Goal: Book appointment/travel/reservation

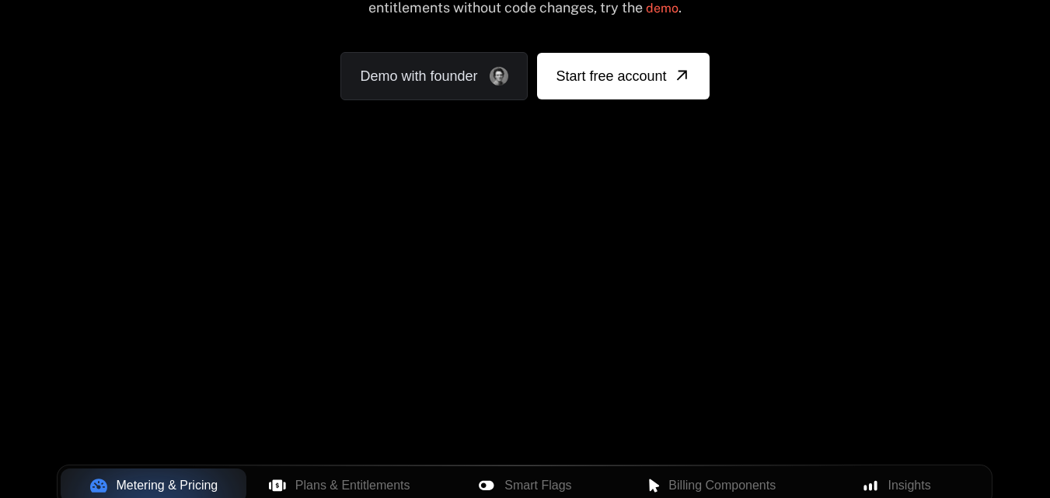
scroll to position [252, 0]
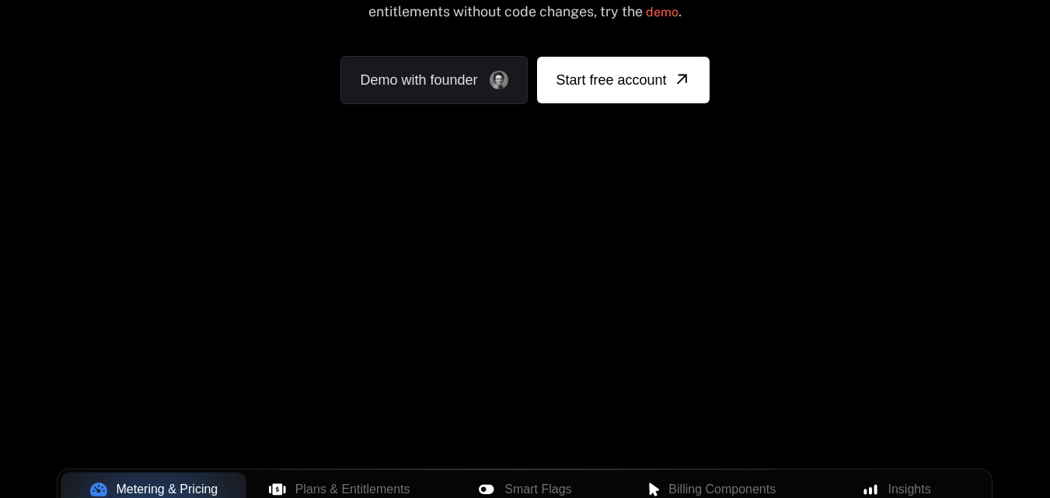
scroll to position [248, 0]
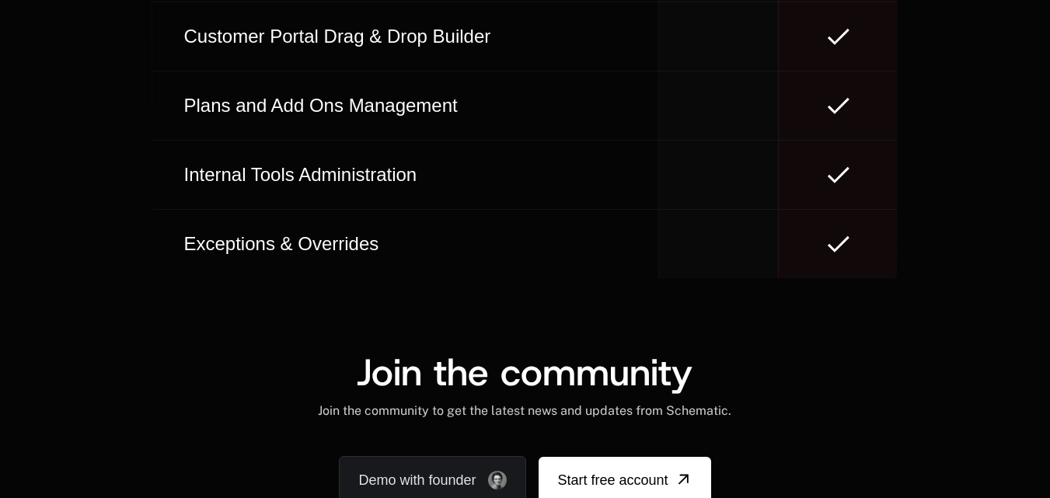
scroll to position [9460, 0]
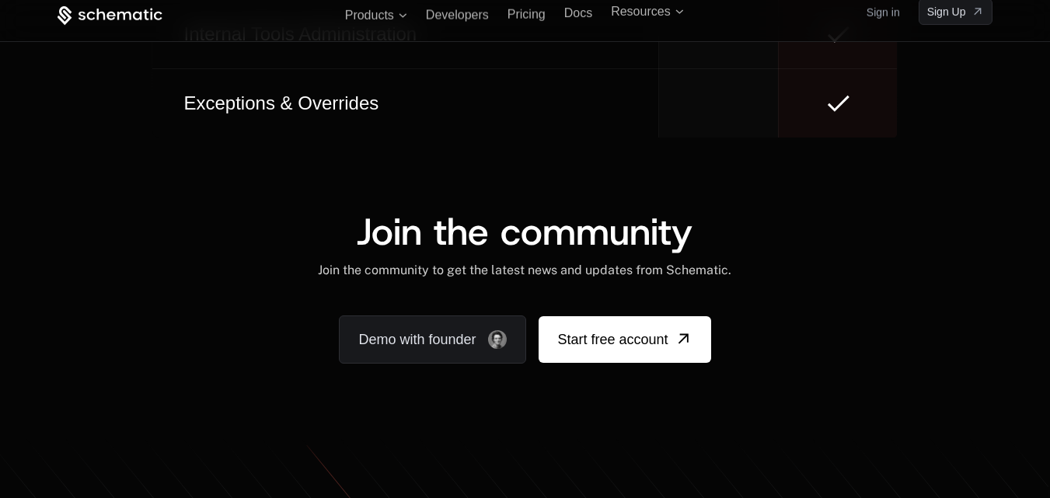
scroll to position [9499, 0]
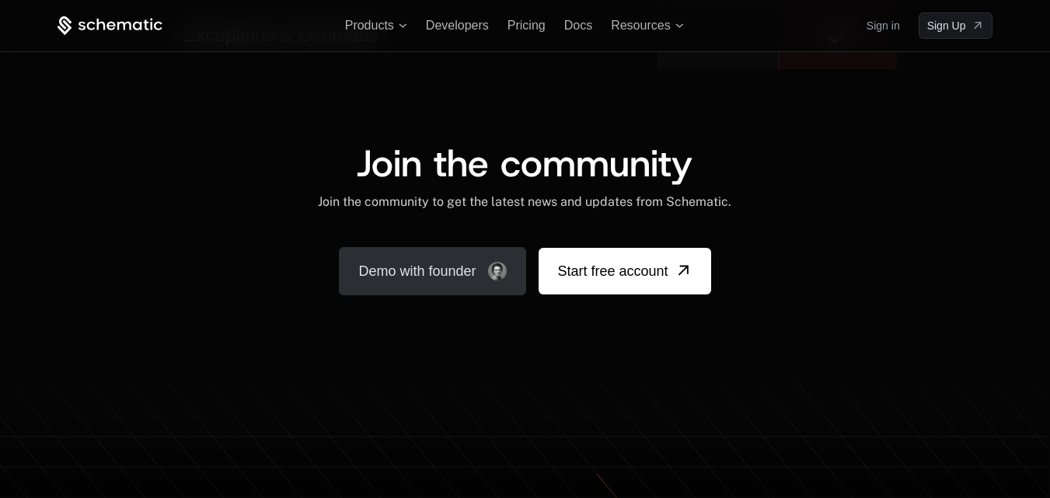
click at [468, 251] on link "Demo with founder" at bounding box center [432, 271] width 187 height 48
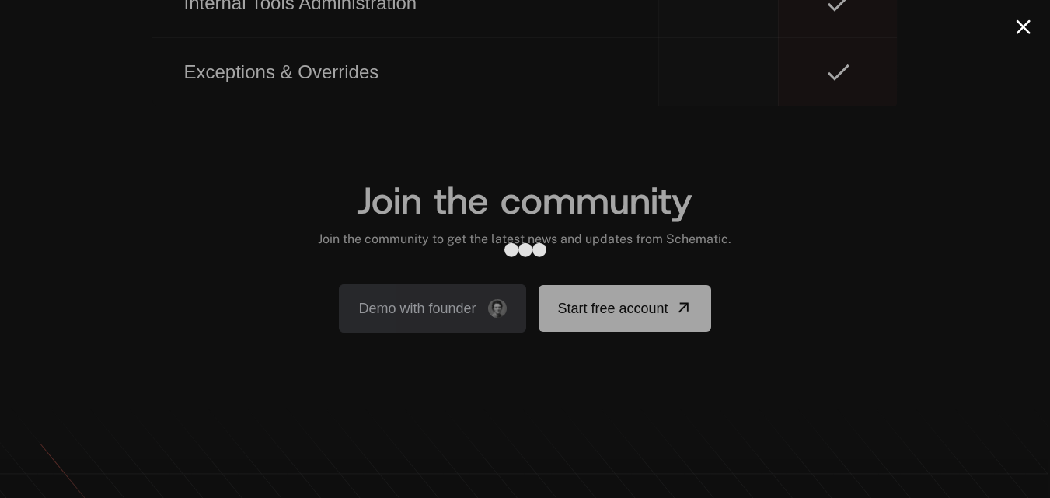
scroll to position [9555, 0]
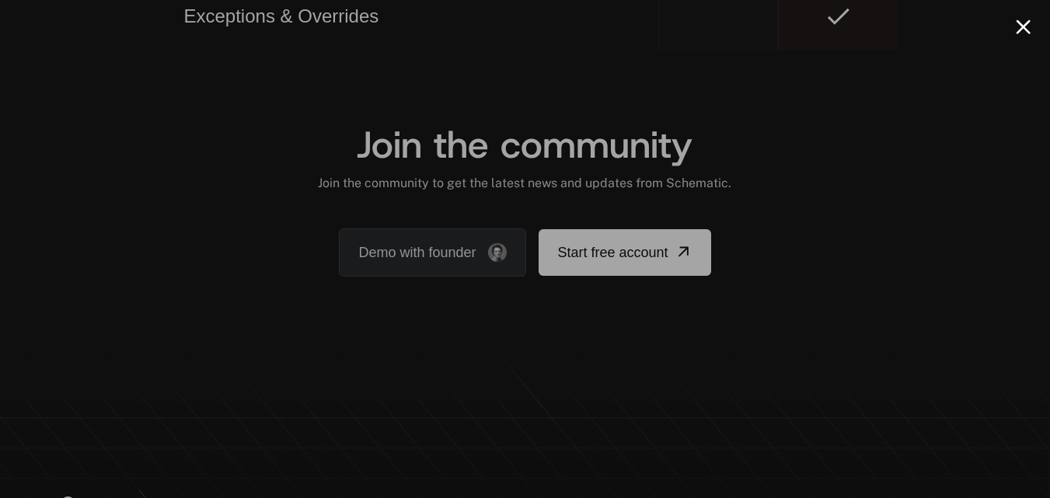
click at [1025, 30] on button "Close modal" at bounding box center [1023, 26] width 15 height 15
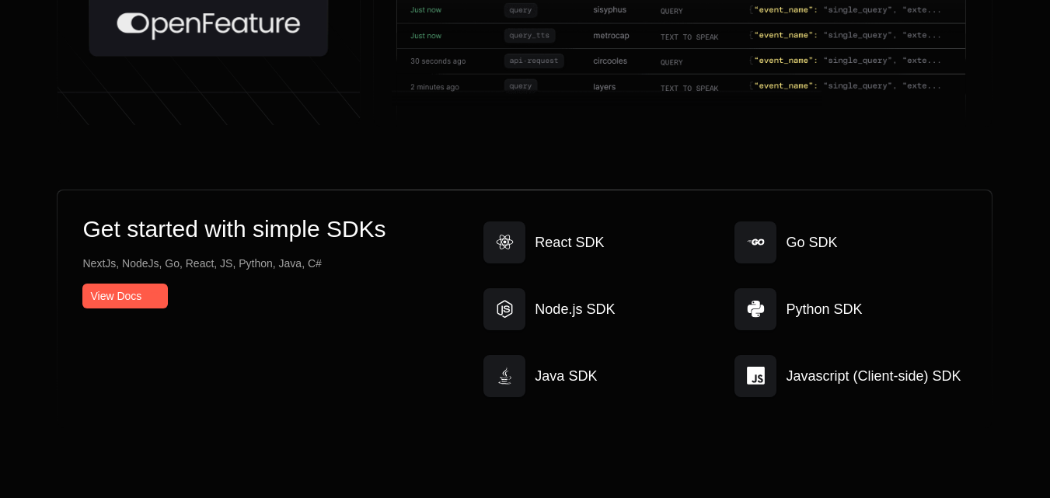
scroll to position [8185, 0]
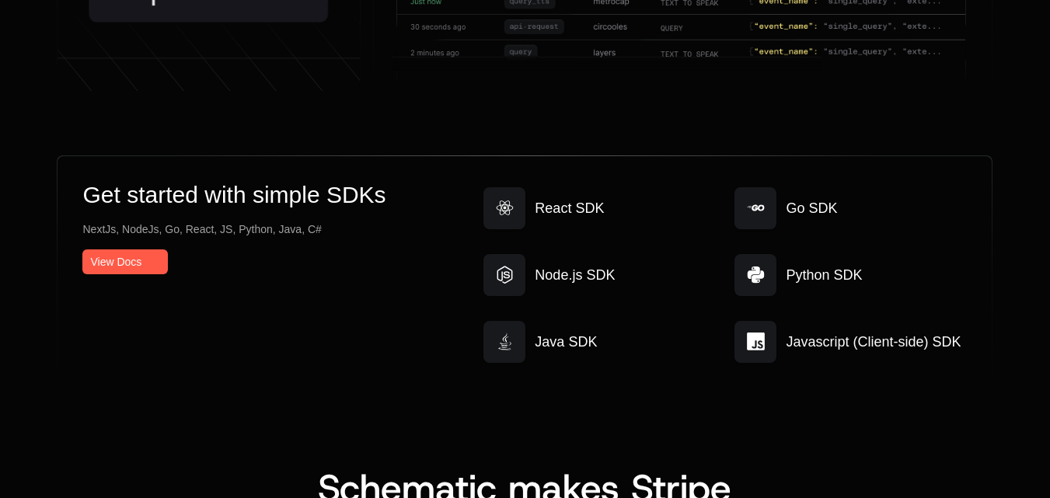
scroll to position [8260, 0]
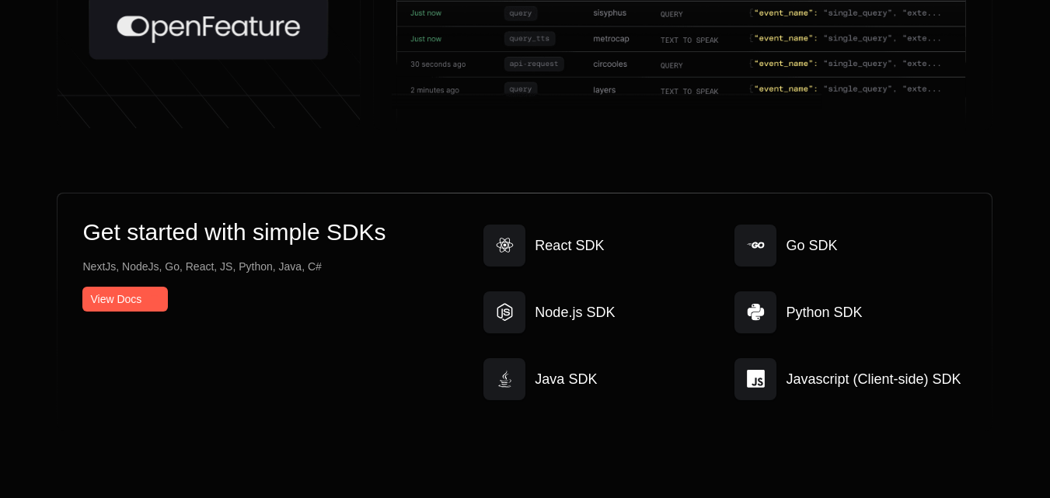
scroll to position [8278, 0]
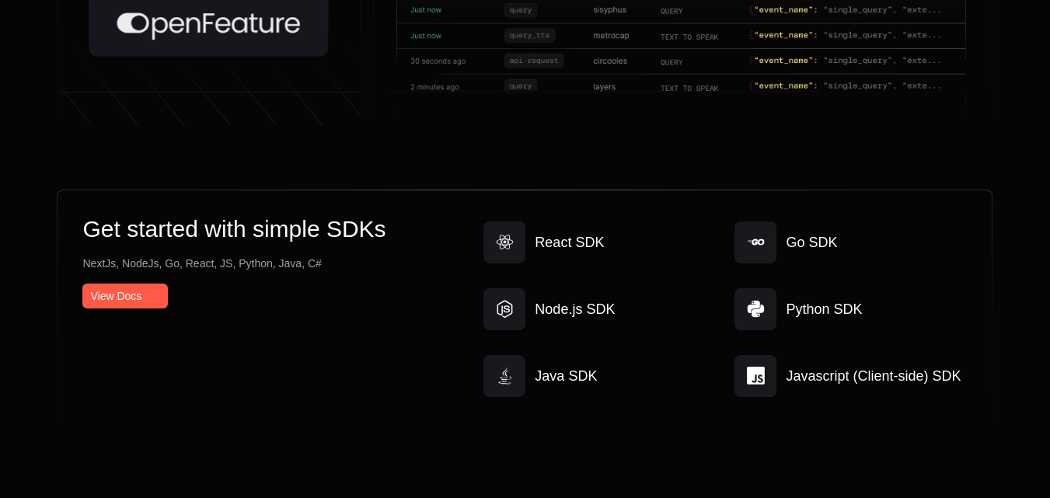
scroll to position [8185, 0]
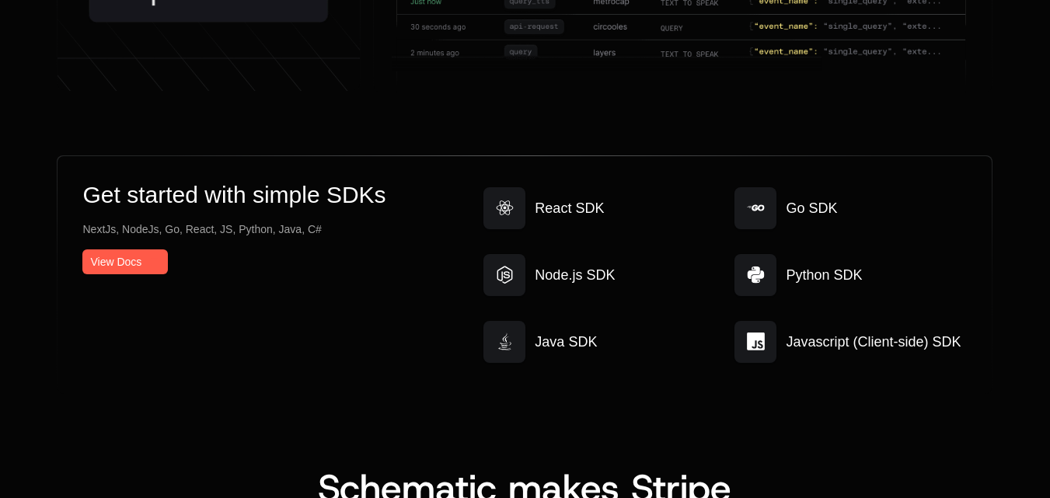
scroll to position [8294, 0]
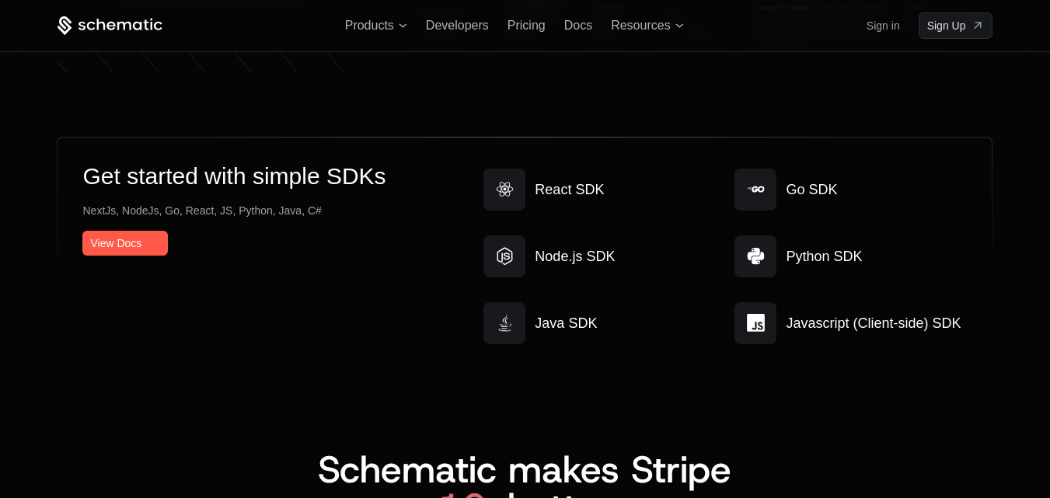
scroll to position [8241, 0]
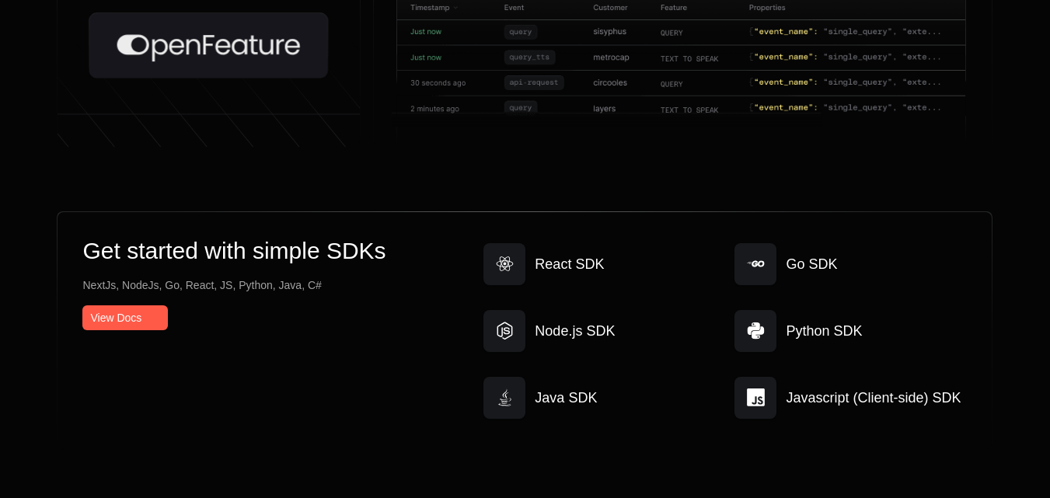
scroll to position [8334, 0]
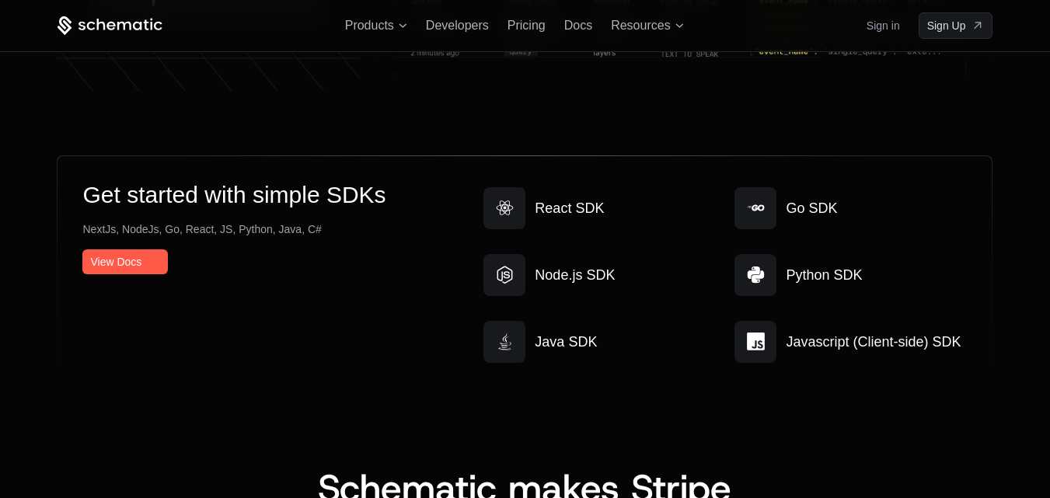
scroll to position [8185, 0]
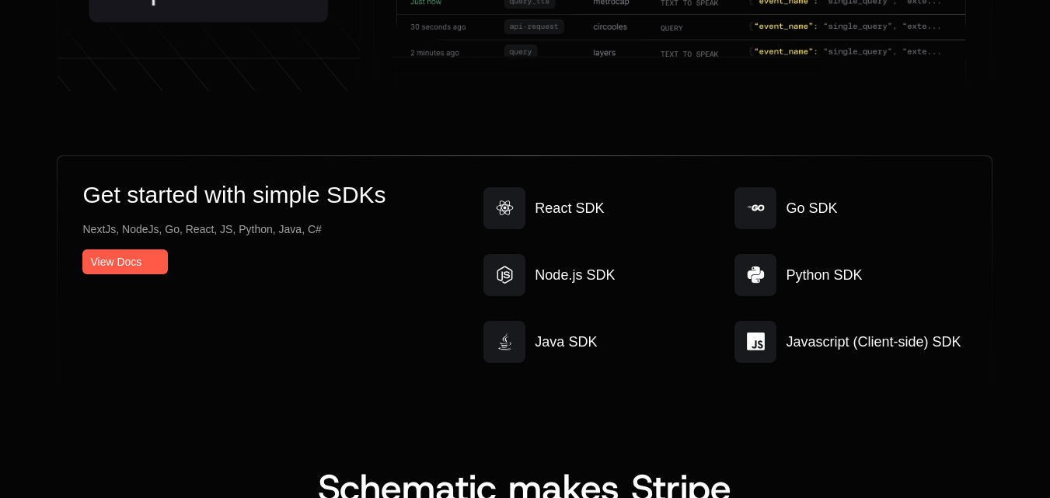
scroll to position [8294, 0]
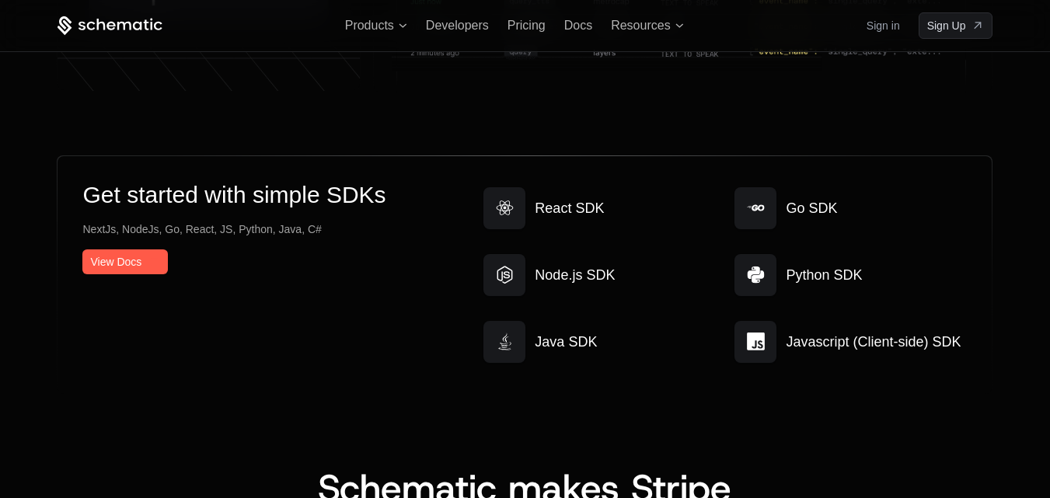
scroll to position [8353, 0]
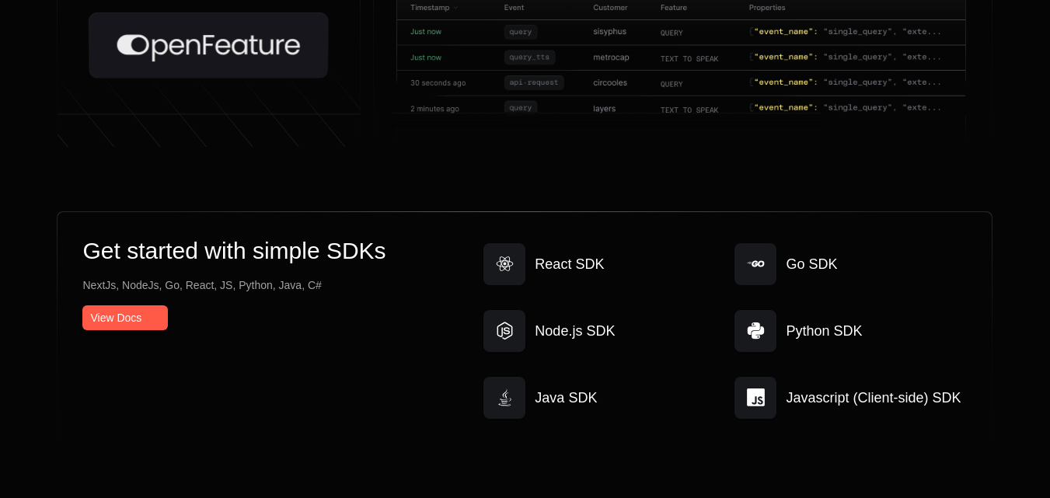
scroll to position [8334, 0]
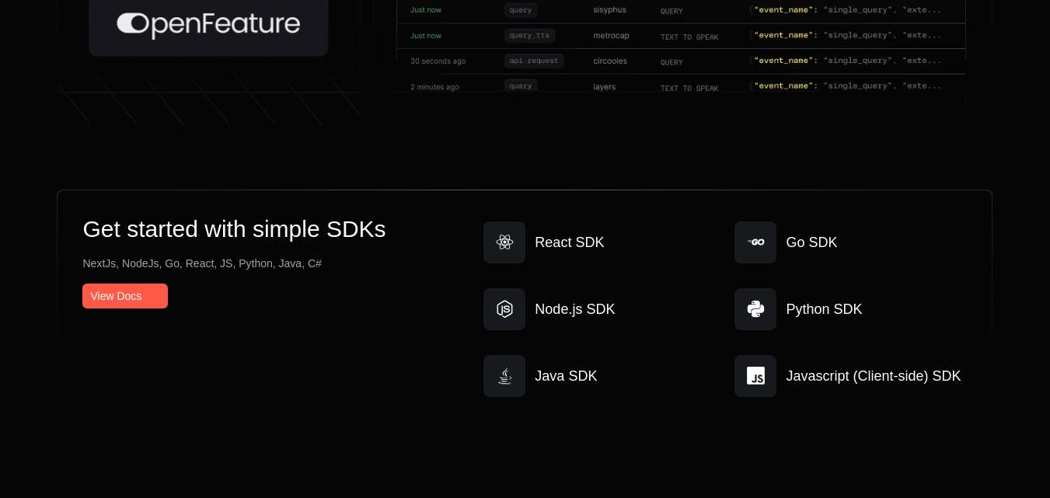
scroll to position [8185, 0]
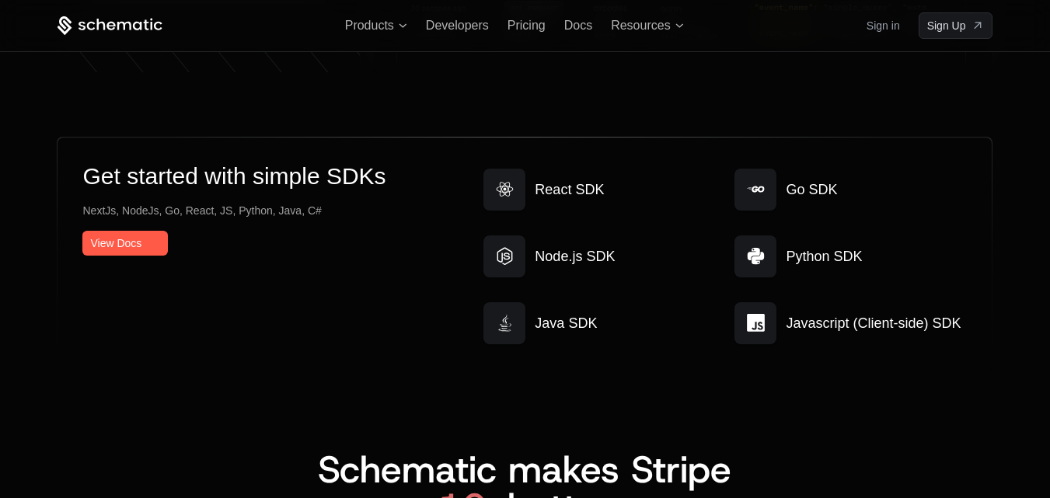
scroll to position [8241, 0]
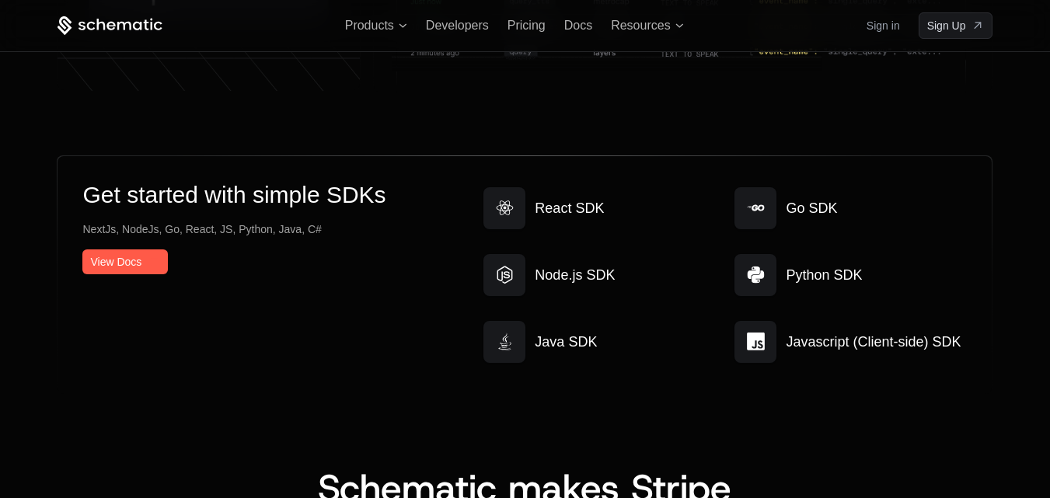
scroll to position [8353, 0]
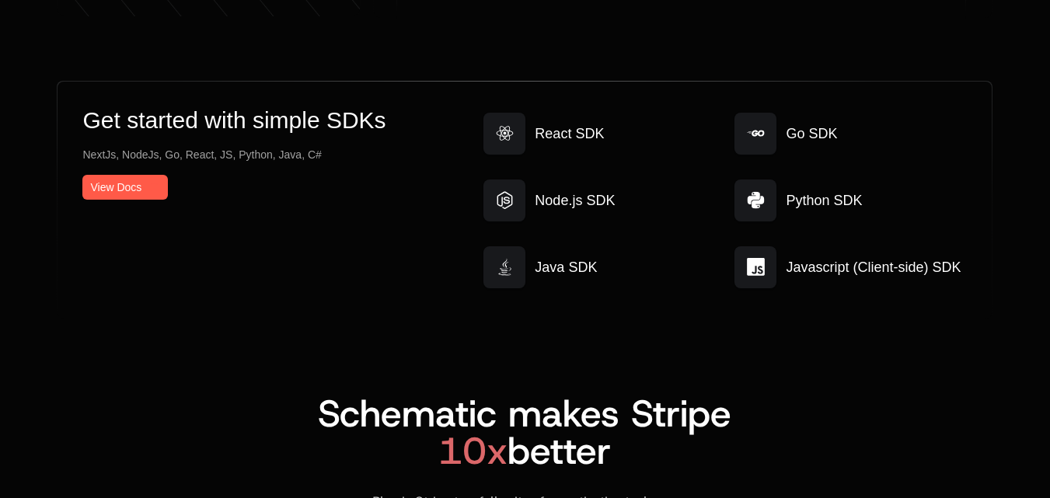
scroll to position [8260, 0]
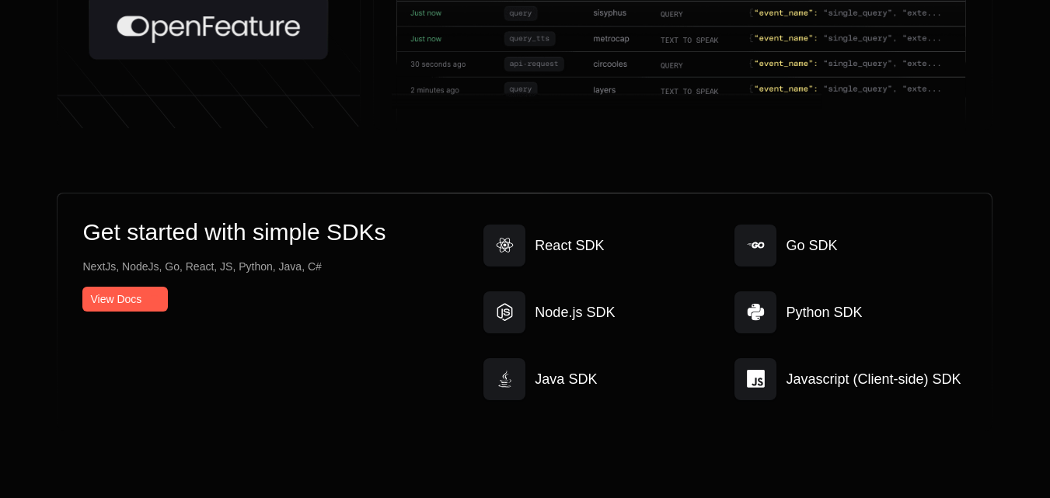
scroll to position [8278, 0]
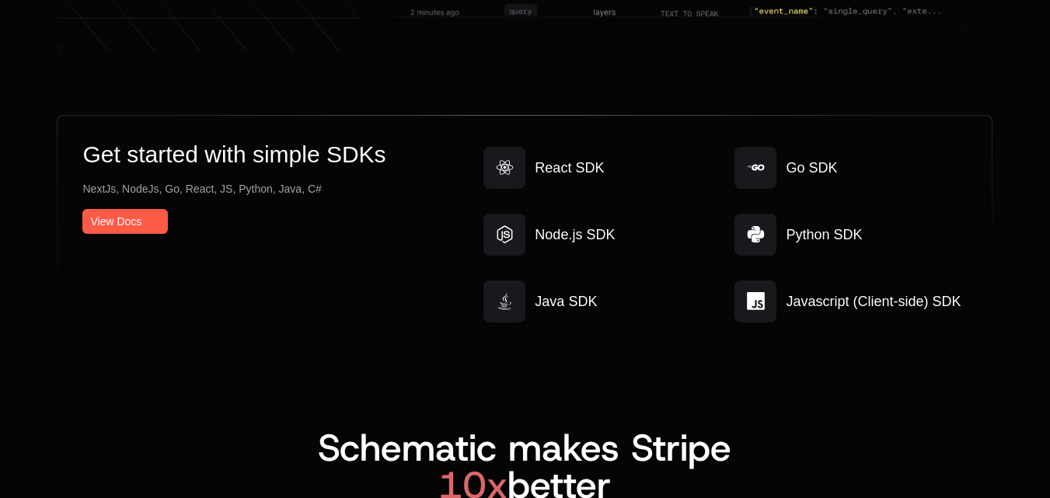
scroll to position [8294, 0]
